Goal: Task Accomplishment & Management: Use online tool/utility

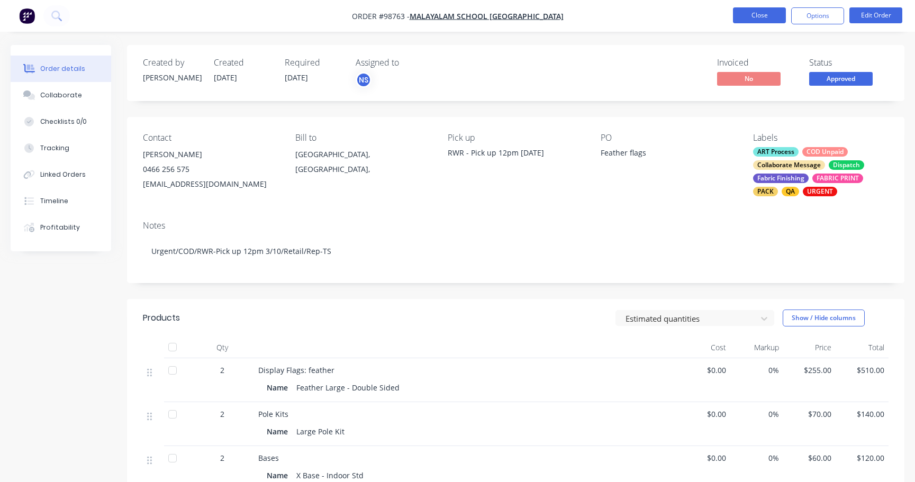
click at [749, 11] on button "Close" at bounding box center [759, 15] width 53 height 16
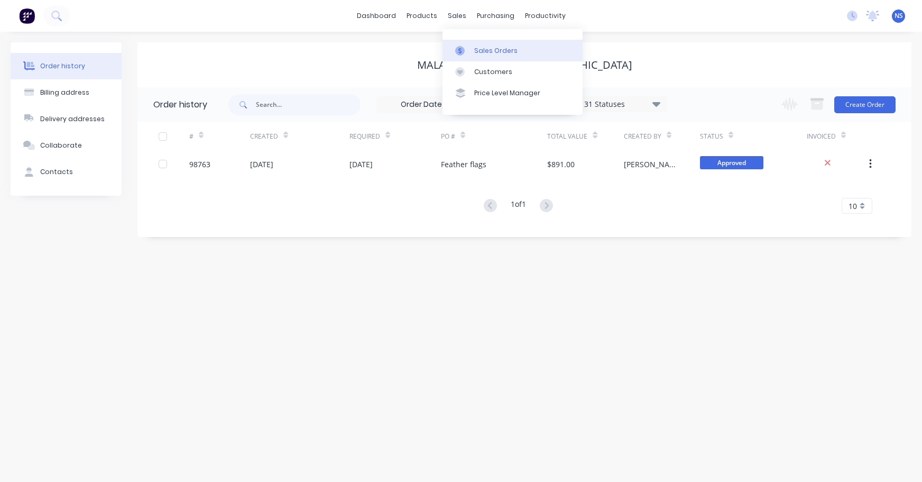
click at [488, 50] on div "Sales Orders" at bounding box center [495, 51] width 43 height 10
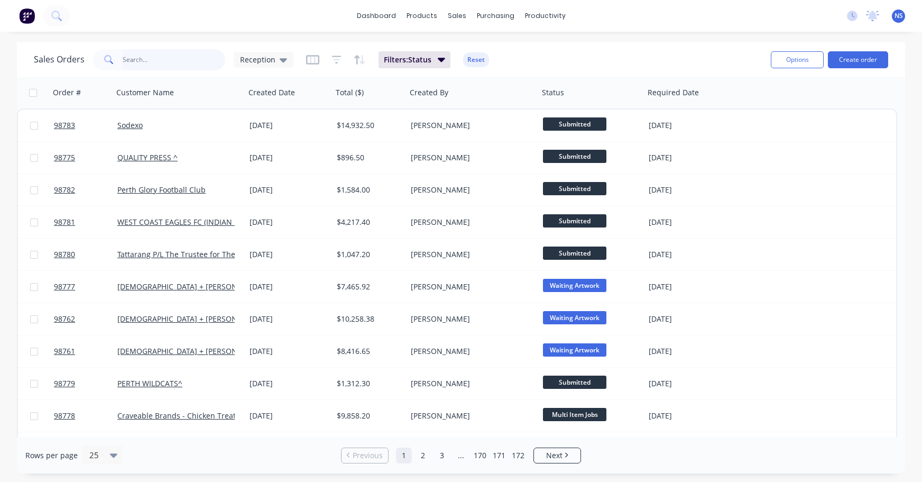
click at [156, 64] on input "text" at bounding box center [174, 59] width 103 height 21
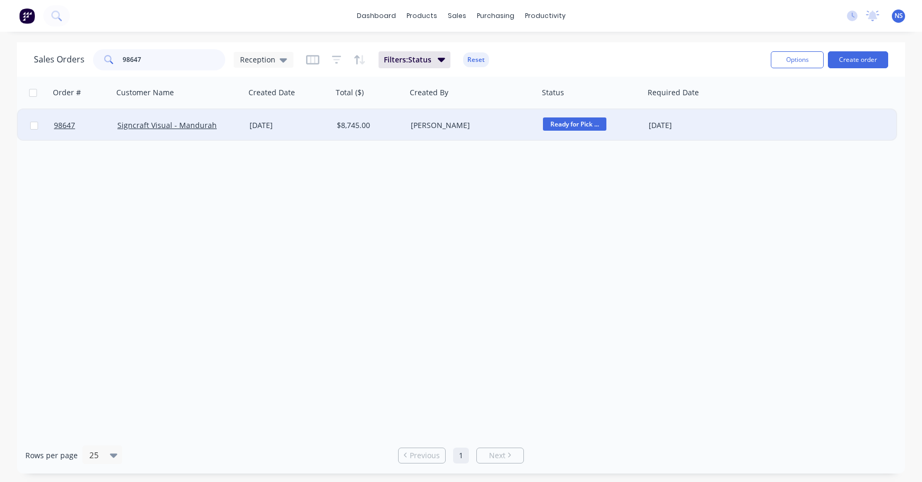
type input "98647"
click at [495, 128] on div "[PERSON_NAME]" at bounding box center [469, 125] width 117 height 11
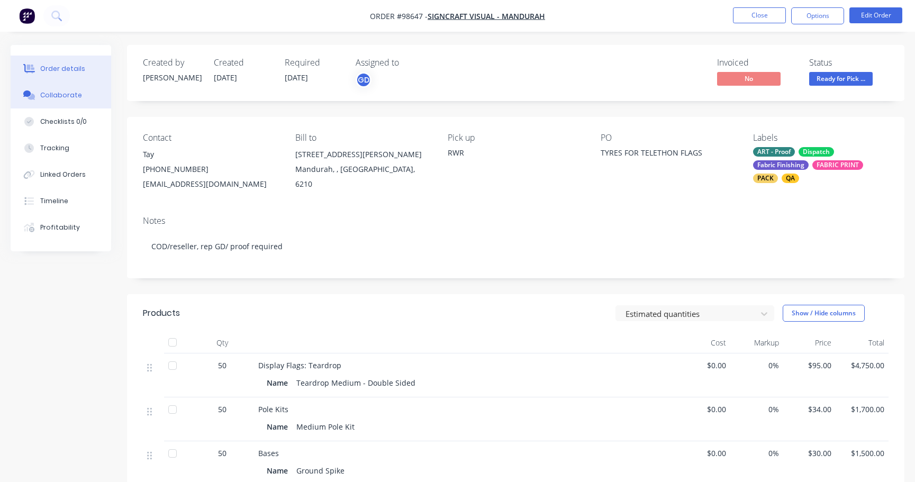
click at [78, 96] on button "Collaborate" at bounding box center [61, 95] width 100 height 26
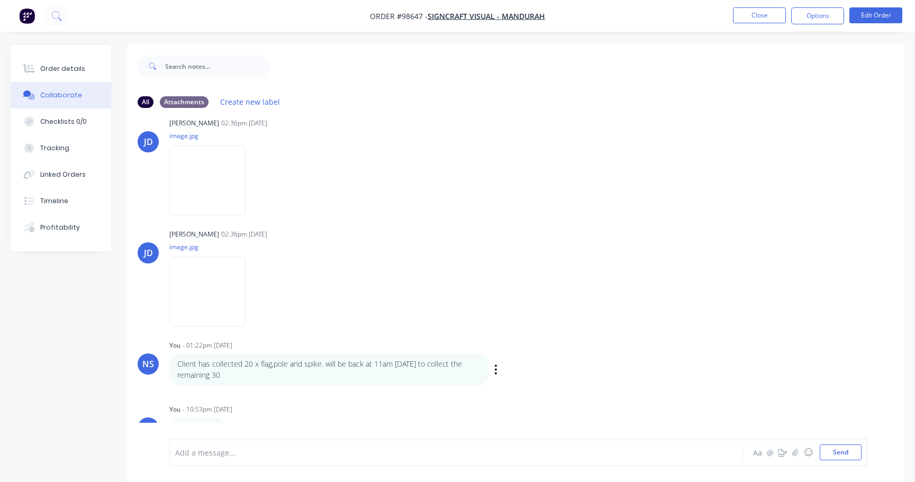
scroll to position [16, 0]
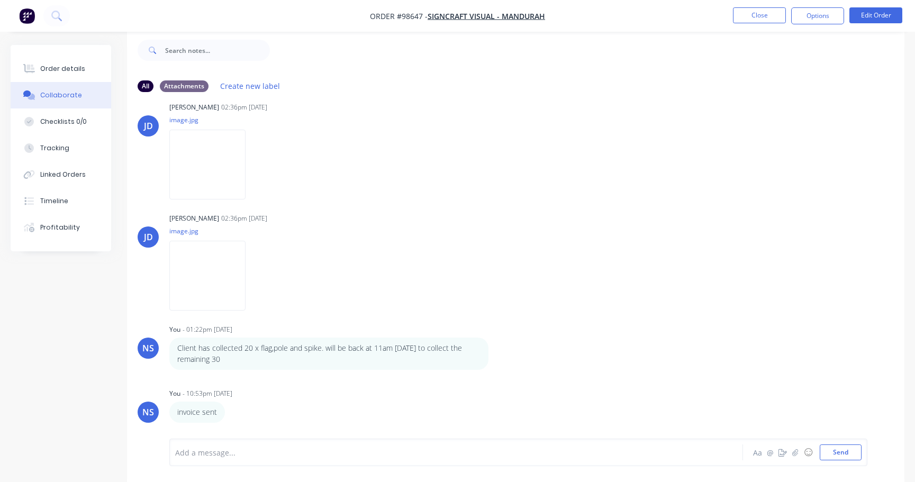
click at [222, 449] on div at bounding box center [433, 452] width 514 height 11
